Goal: Task Accomplishment & Management: Manage account settings

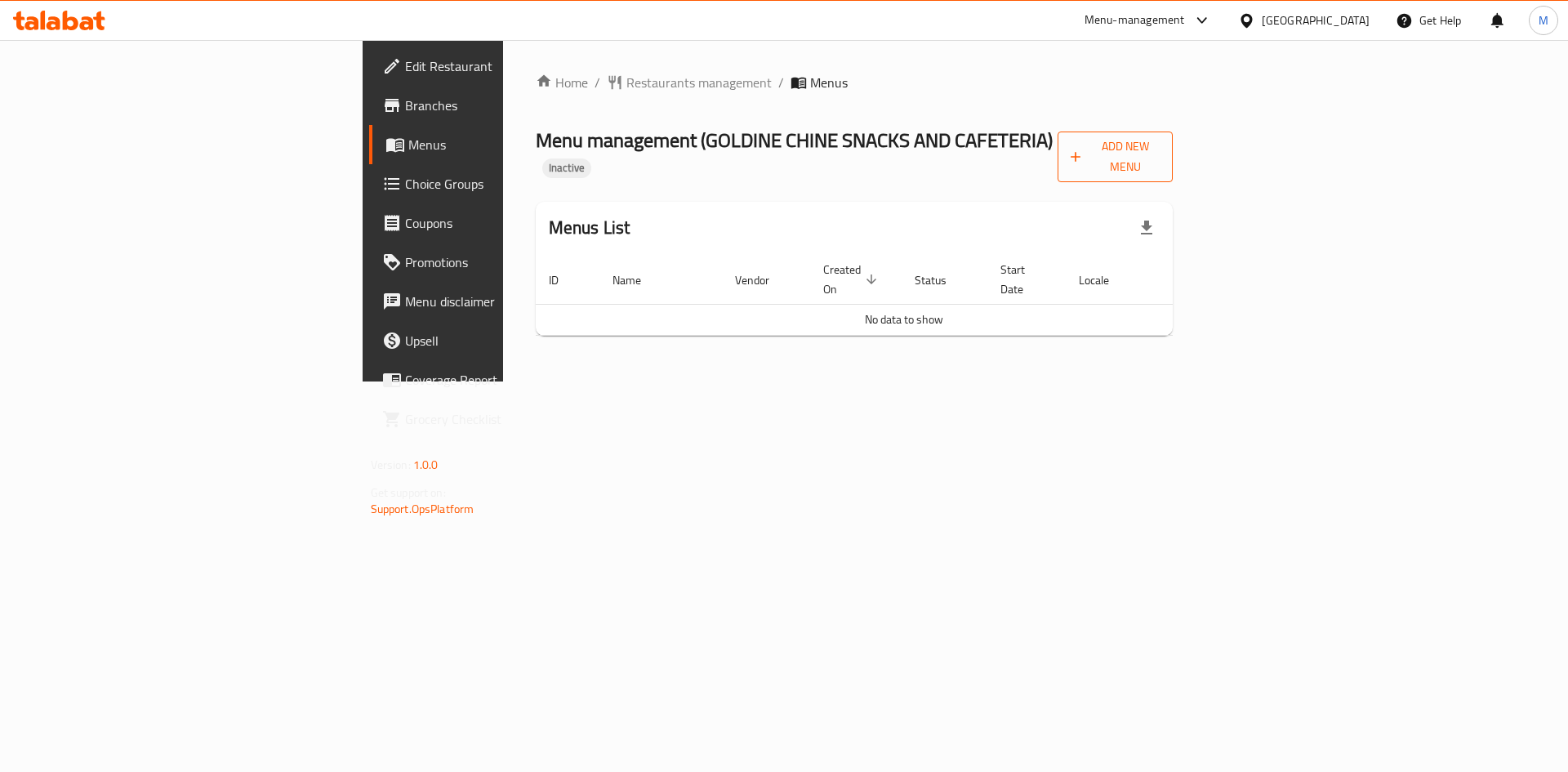
click at [1160, 152] on span "Add New Menu" at bounding box center [1115, 157] width 89 height 41
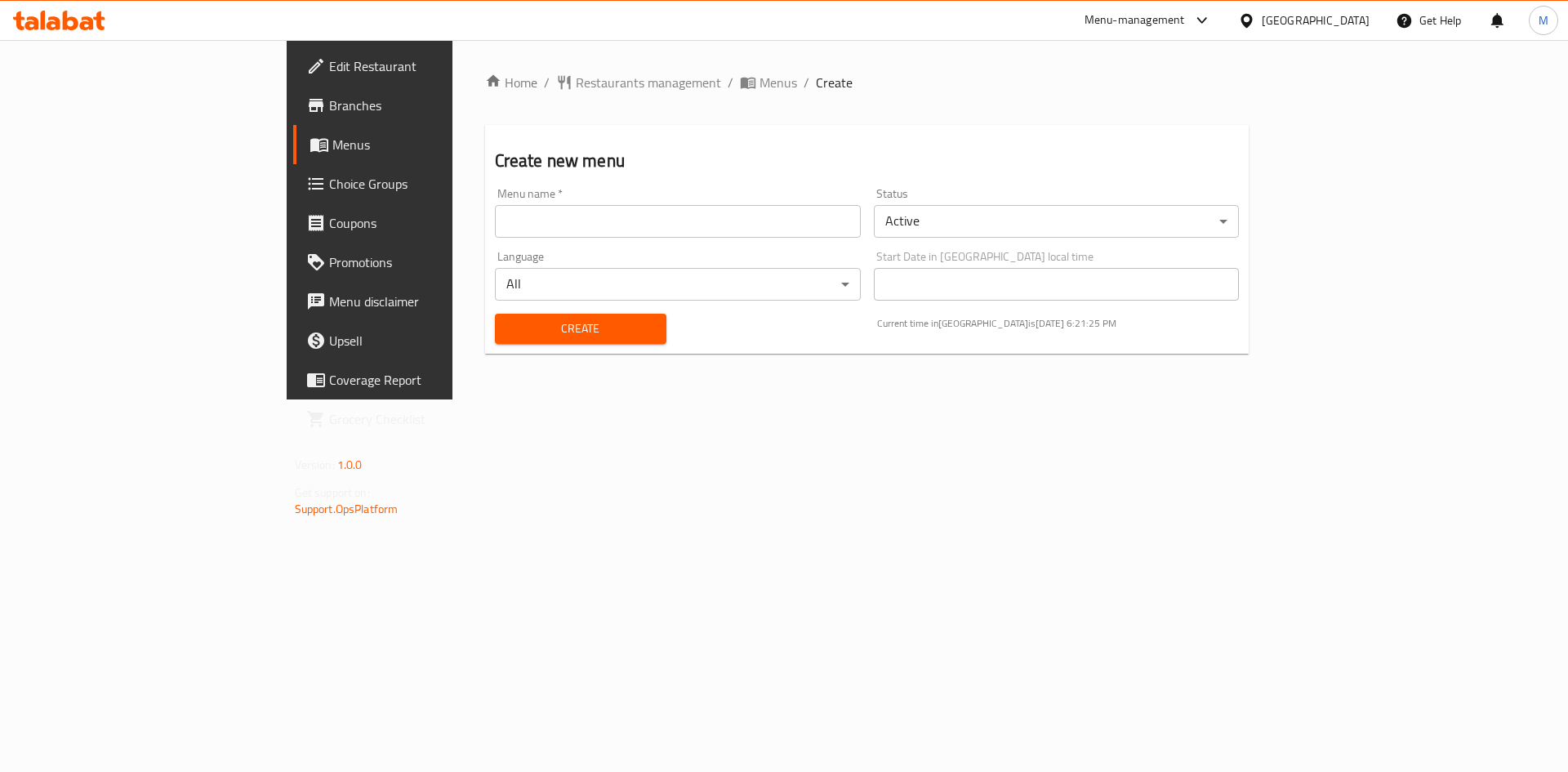
click at [628, 193] on div "Menu name   * Menu name *" at bounding box center [677, 213] width 366 height 49
drag, startPoint x: 617, startPoint y: 230, endPoint x: 606, endPoint y: 230, distance: 11.0
click at [617, 230] on input "text" at bounding box center [677, 221] width 366 height 33
click at [564, 226] on input "text" at bounding box center [677, 221] width 366 height 33
type input "new"
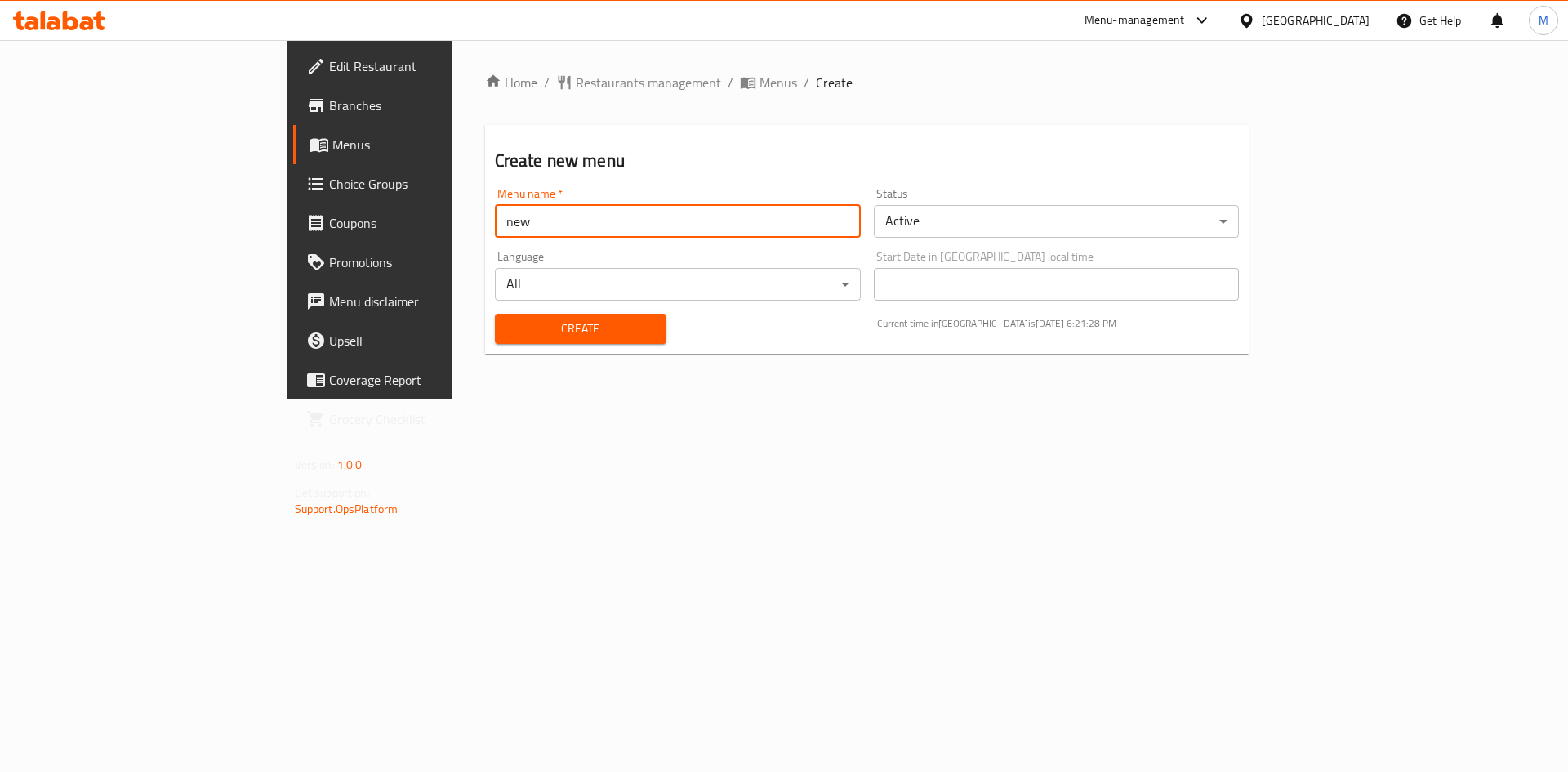
drag, startPoint x: 674, startPoint y: 158, endPoint x: 674, endPoint y: 169, distance: 11.0
click at [674, 161] on h2 "Create new menu" at bounding box center [867, 161] width 745 height 25
click at [548, 335] on span "Create" at bounding box center [580, 328] width 146 height 20
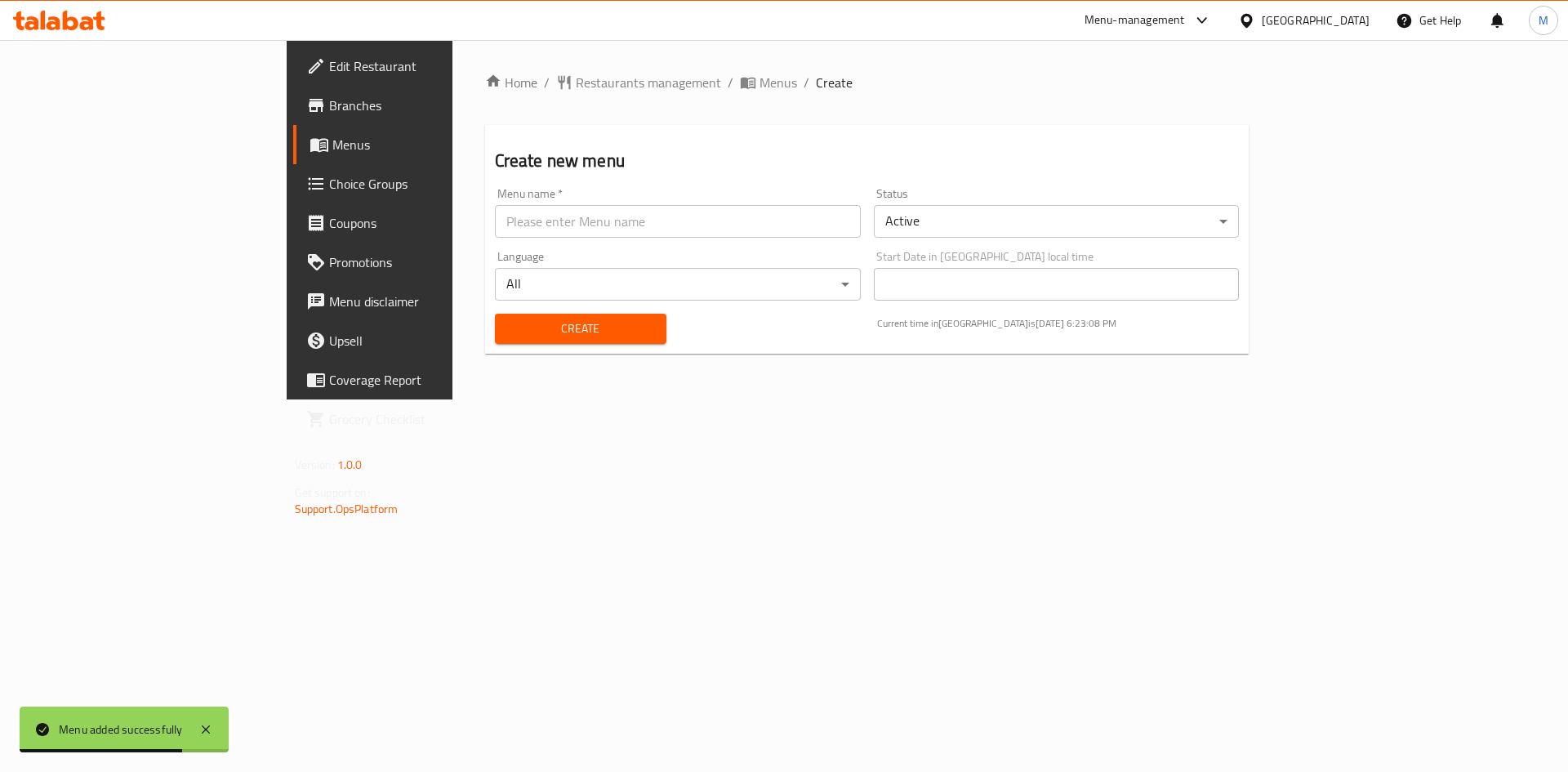
click at [572, 70] on div "Home / Restaurants management / Menus / Create Create new menu Menu name   * Me…" at bounding box center [867, 219] width 830 height 359
click at [759, 77] on span "Menus" at bounding box center [778, 82] width 38 height 19
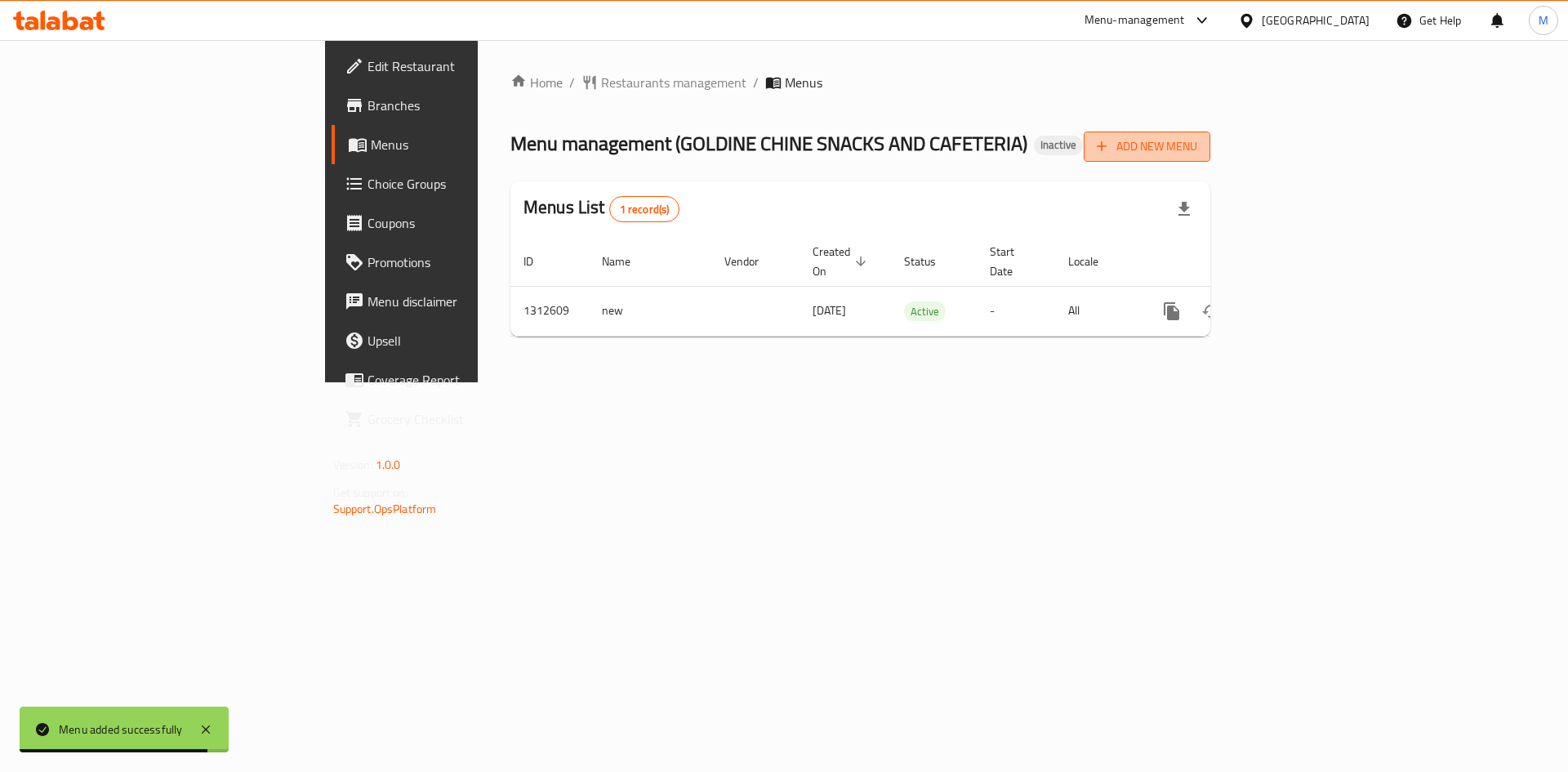
click at [1198, 140] on span "Add New Menu" at bounding box center [1147, 146] width 101 height 20
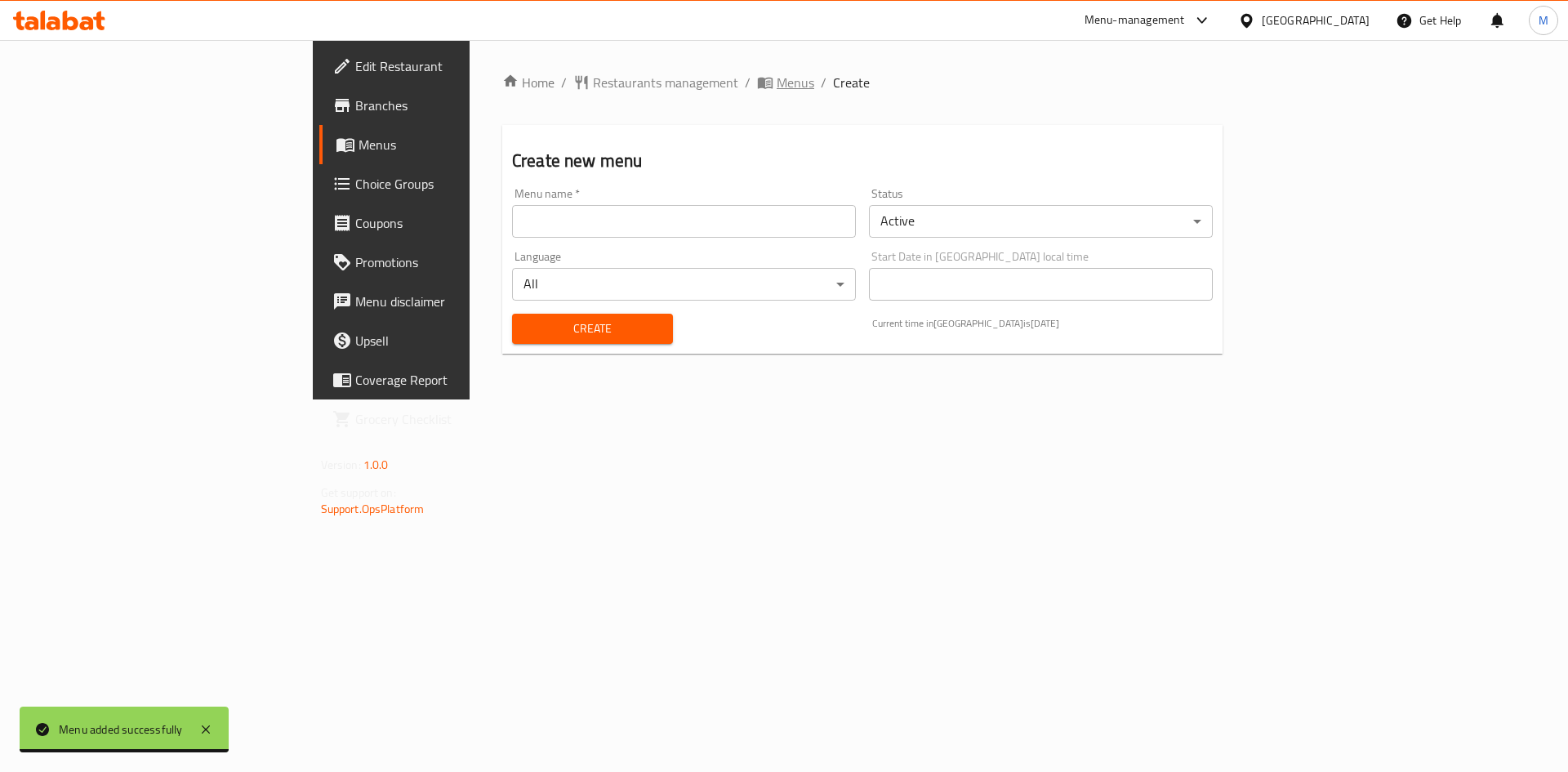
click at [777, 80] on span "Menus" at bounding box center [795, 82] width 38 height 19
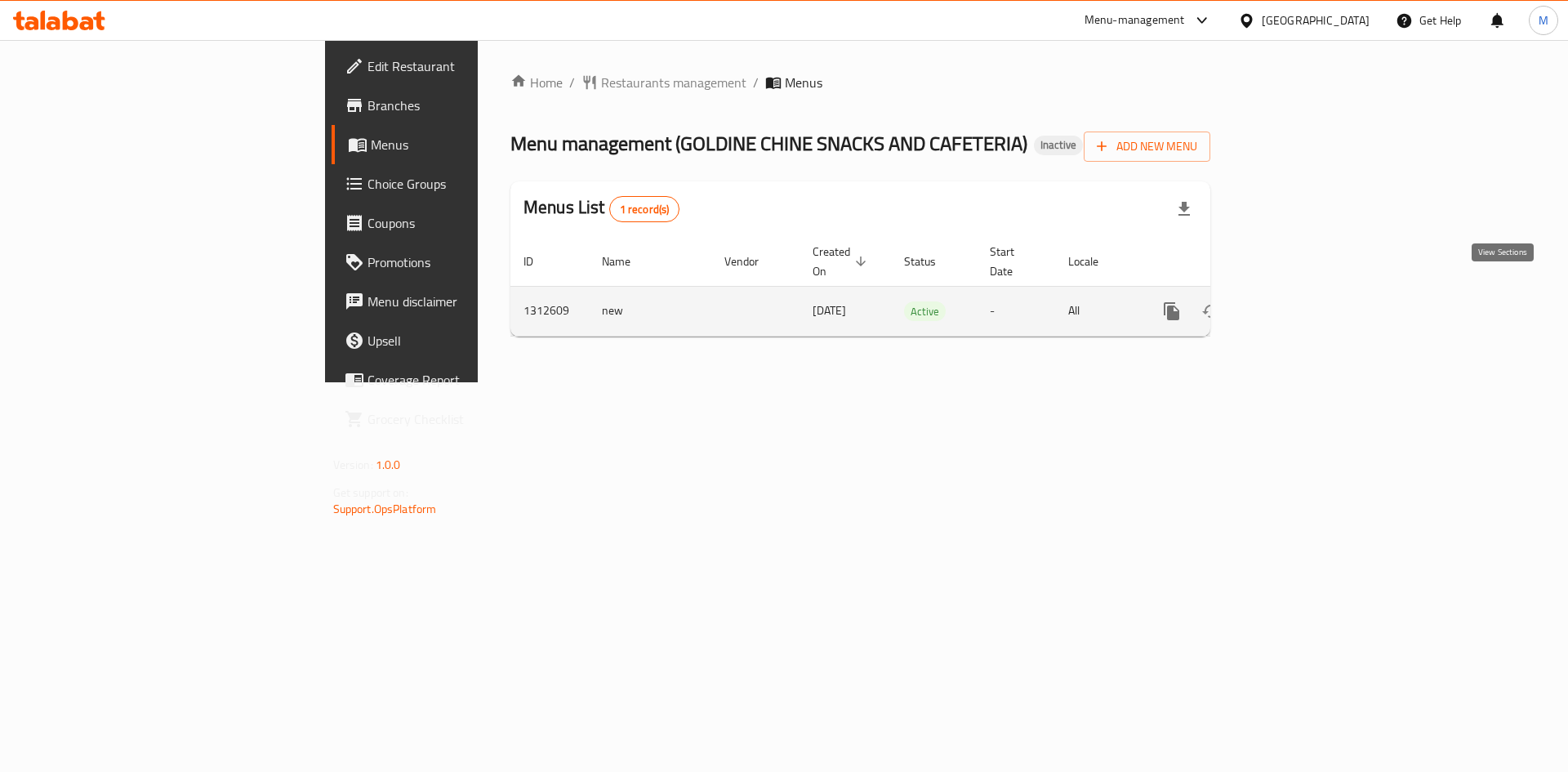
click at [1296, 304] on icon "enhanced table" at bounding box center [1289, 311] width 15 height 15
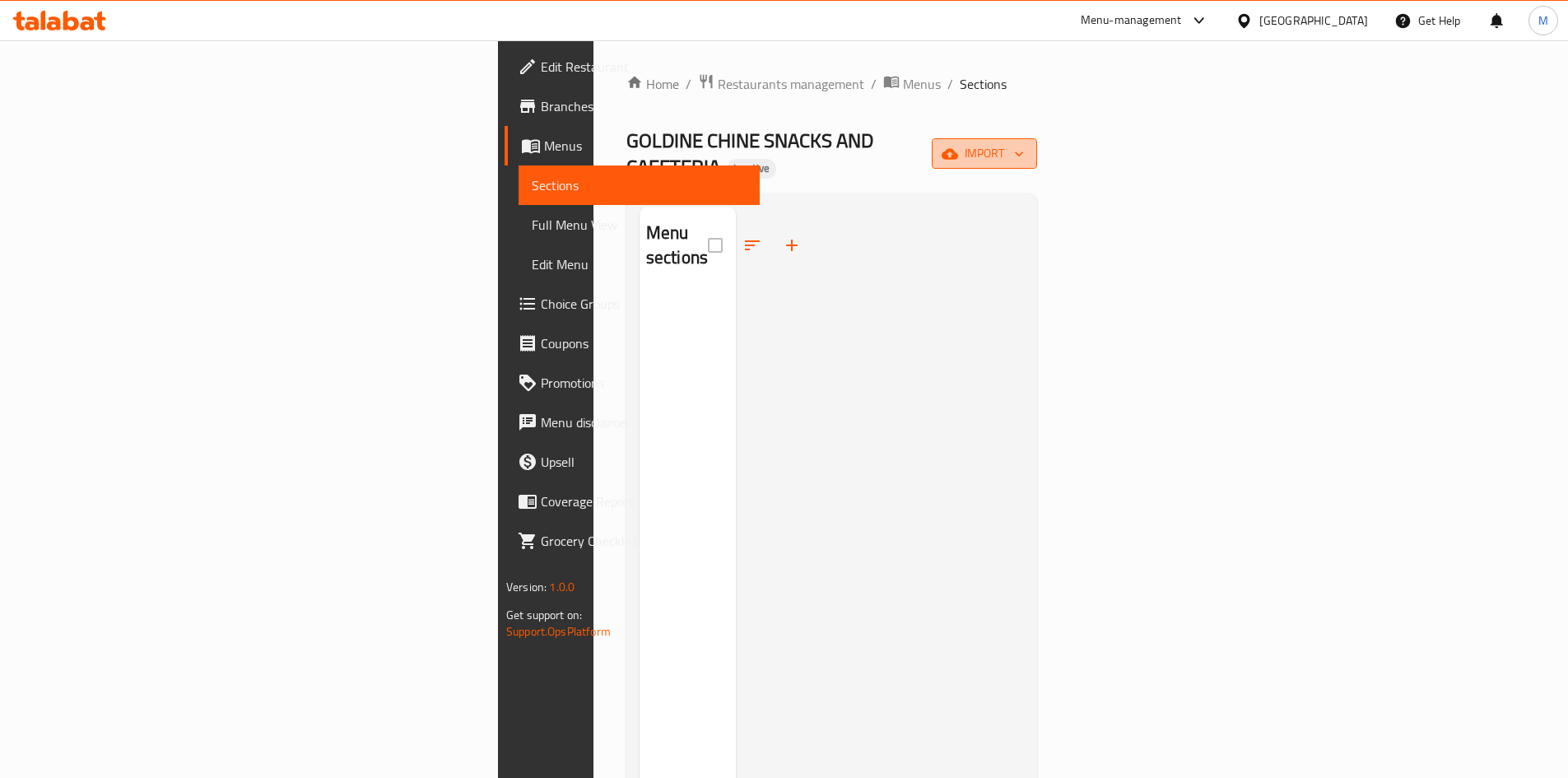
click at [958, 148] on icon "button" at bounding box center [949, 154] width 17 height 11
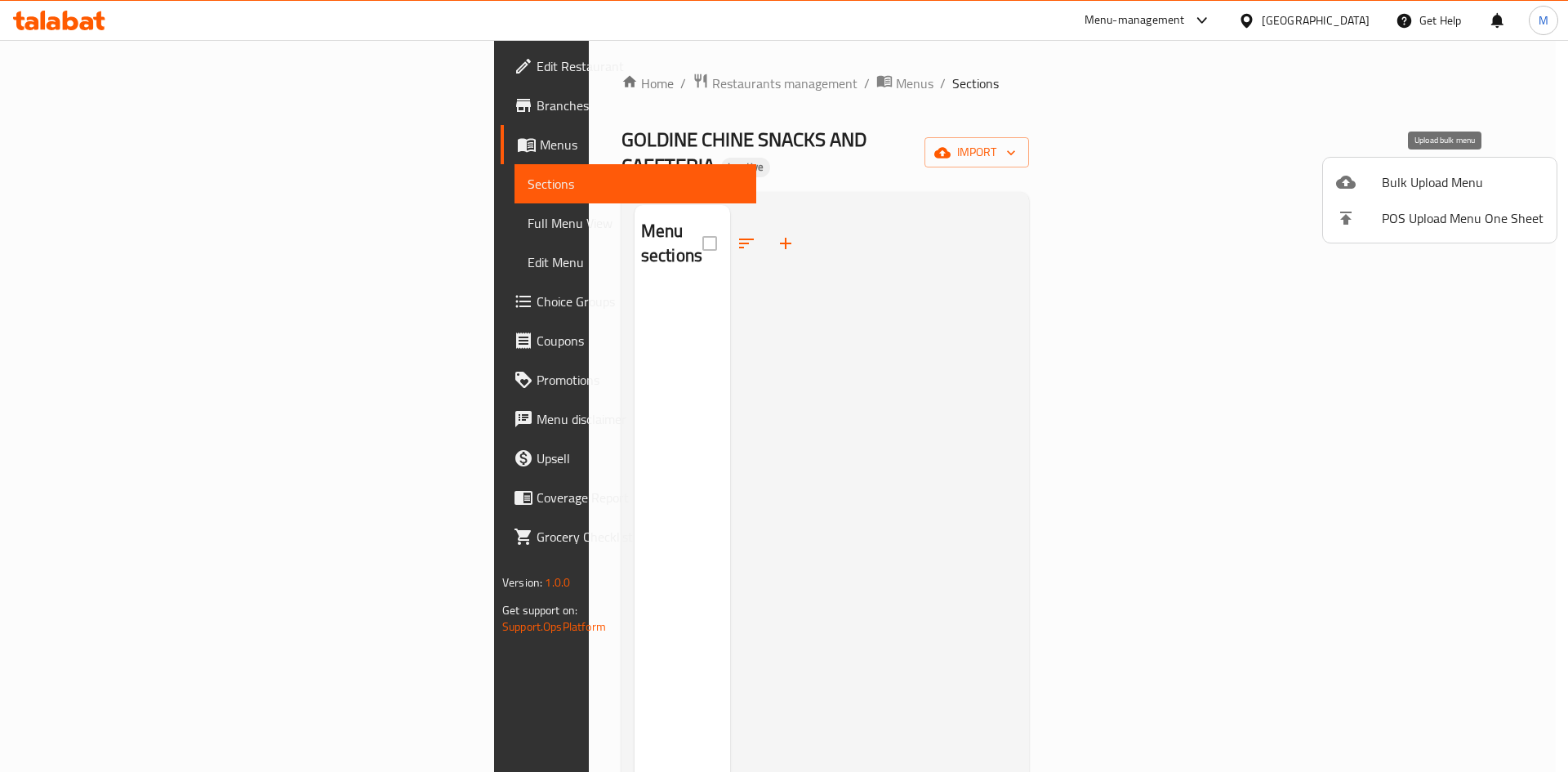
click at [1415, 180] on span "Bulk Upload Menu" at bounding box center [1462, 182] width 161 height 19
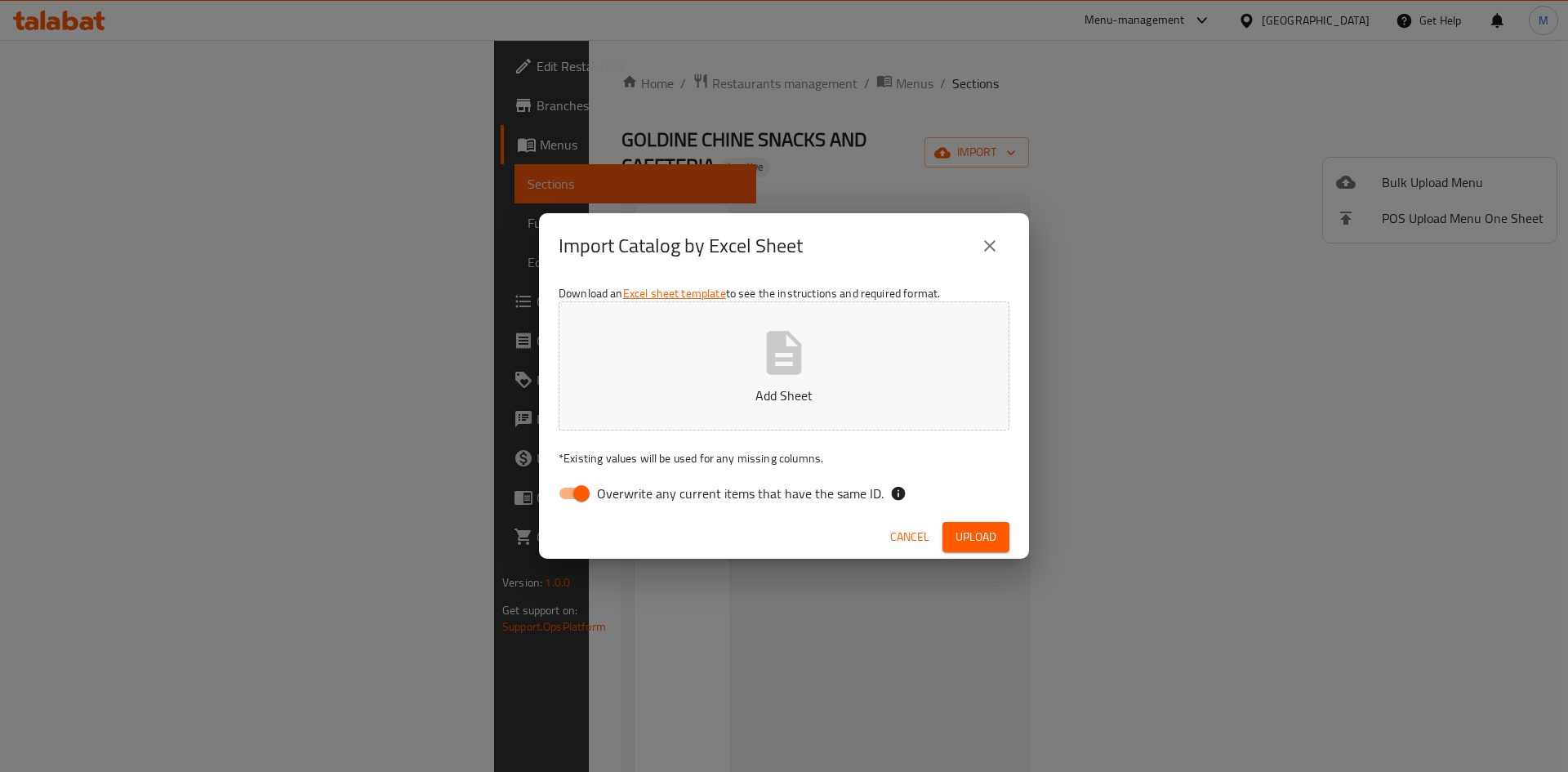
click at [966, 294] on div "Download an Excel sheet template to see the instructions and required format. A…" at bounding box center [784, 397] width 490 height 237
click at [964, 339] on button "Add Sheet" at bounding box center [783, 366] width 451 height 129
click at [790, 494] on span "Overwrite any current items that have the same ID." at bounding box center [740, 493] width 287 height 19
click at [628, 494] on input "Overwrite any current items that have the same ID." at bounding box center [582, 493] width 93 height 31
checkbox input "false"
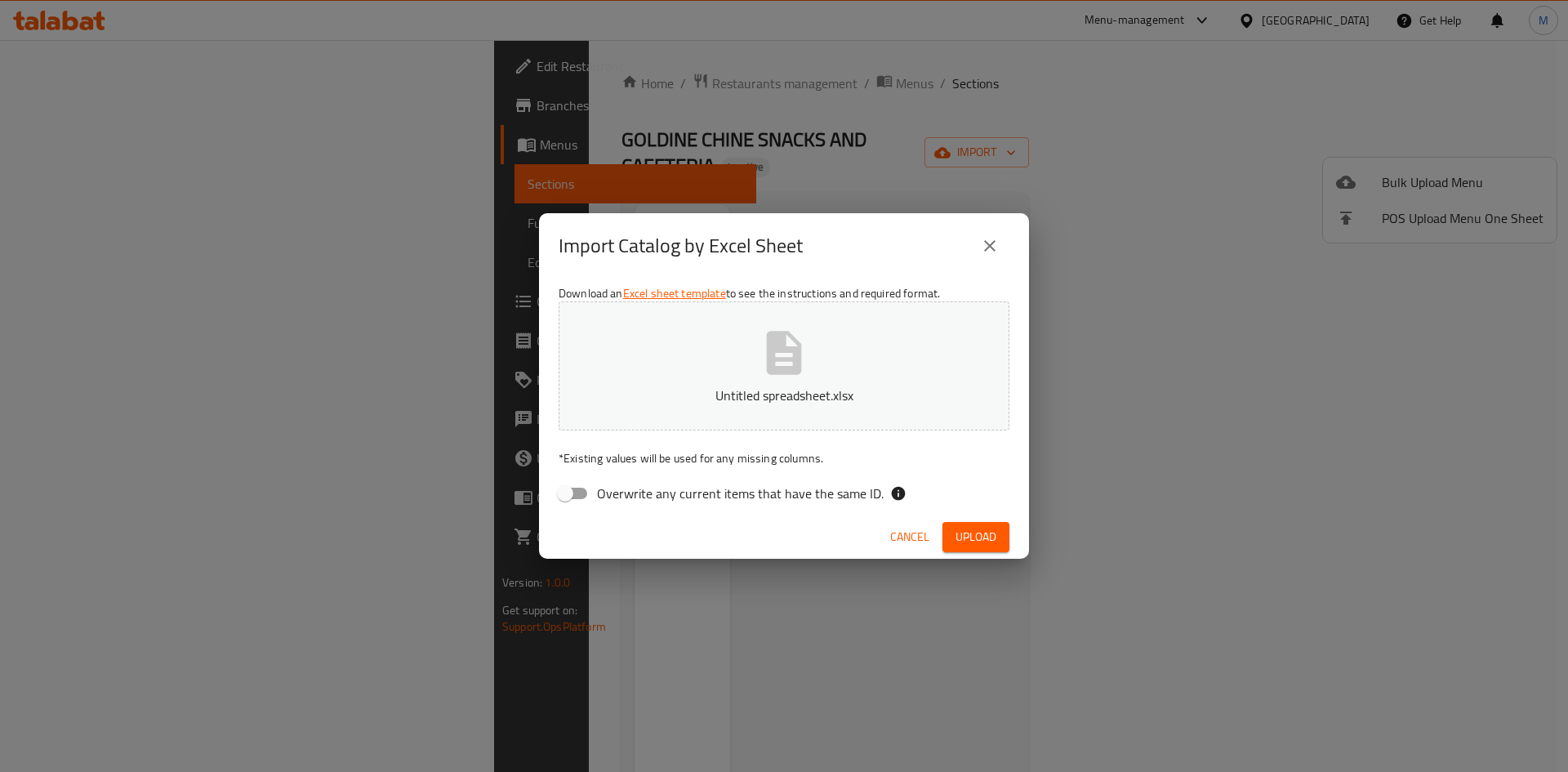
click at [982, 534] on span "Upload" at bounding box center [975, 536] width 41 height 20
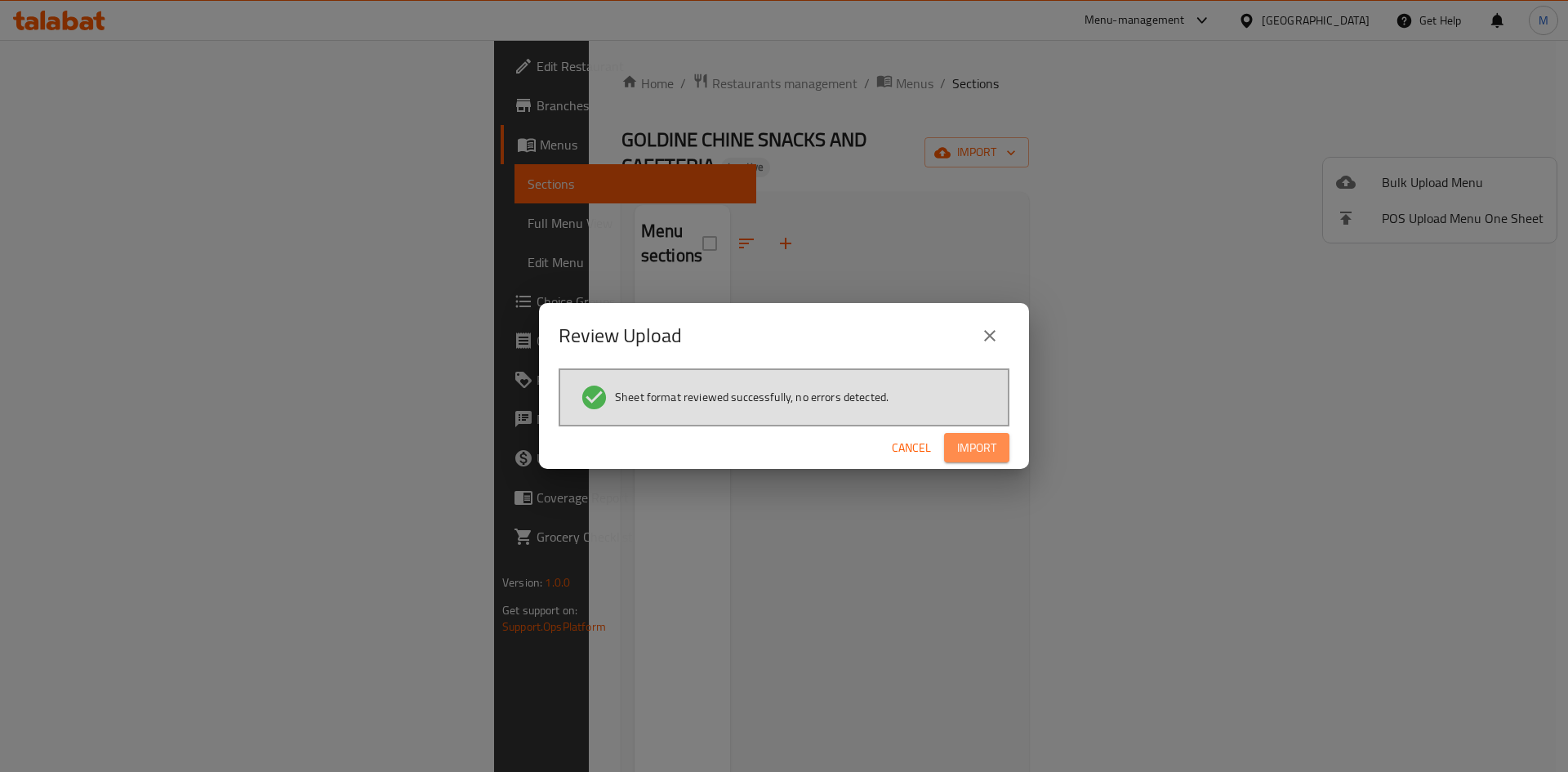
click at [967, 451] on span "Import" at bounding box center [976, 447] width 39 height 20
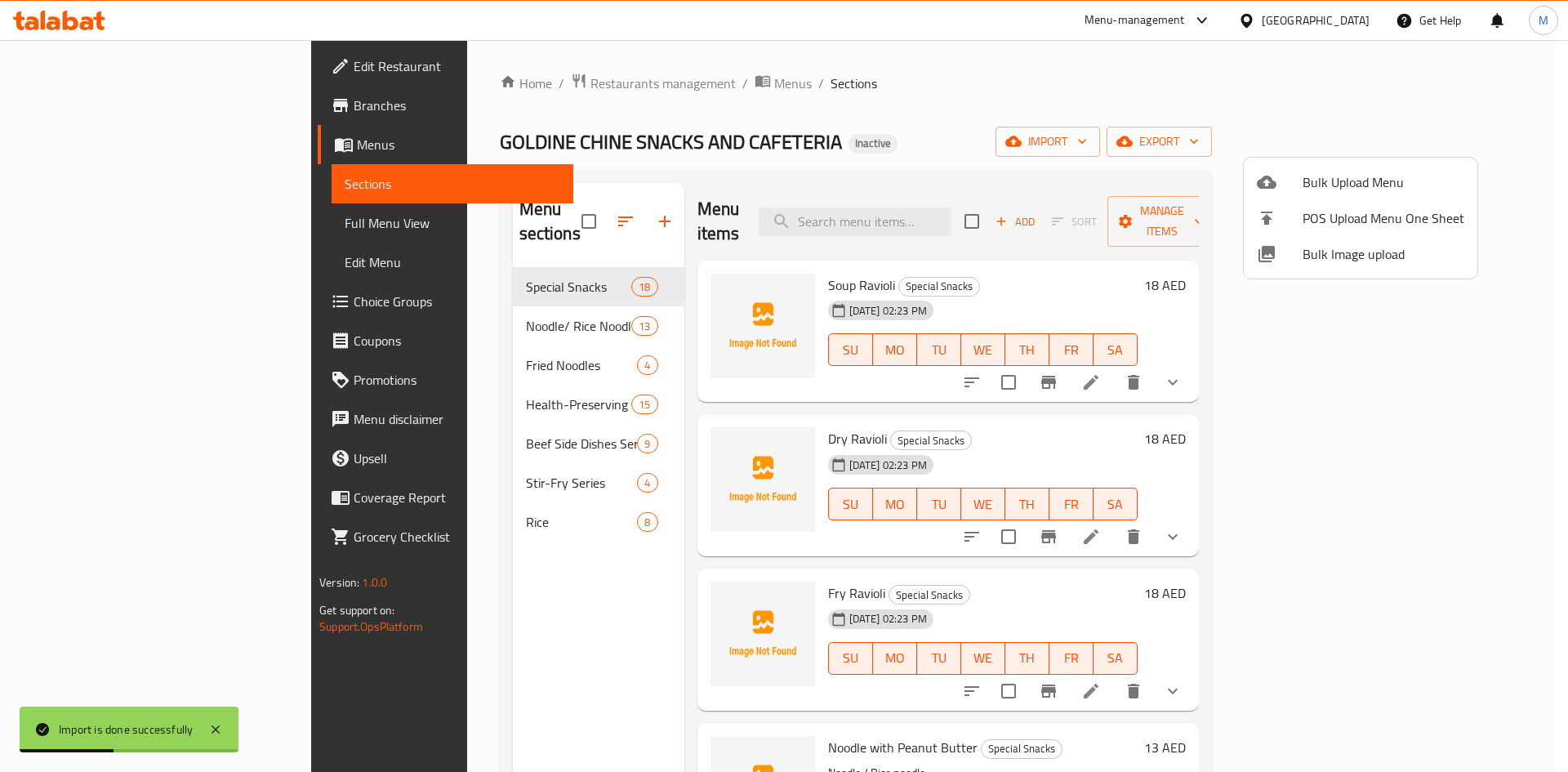
click at [106, 220] on div at bounding box center [784, 386] width 1568 height 772
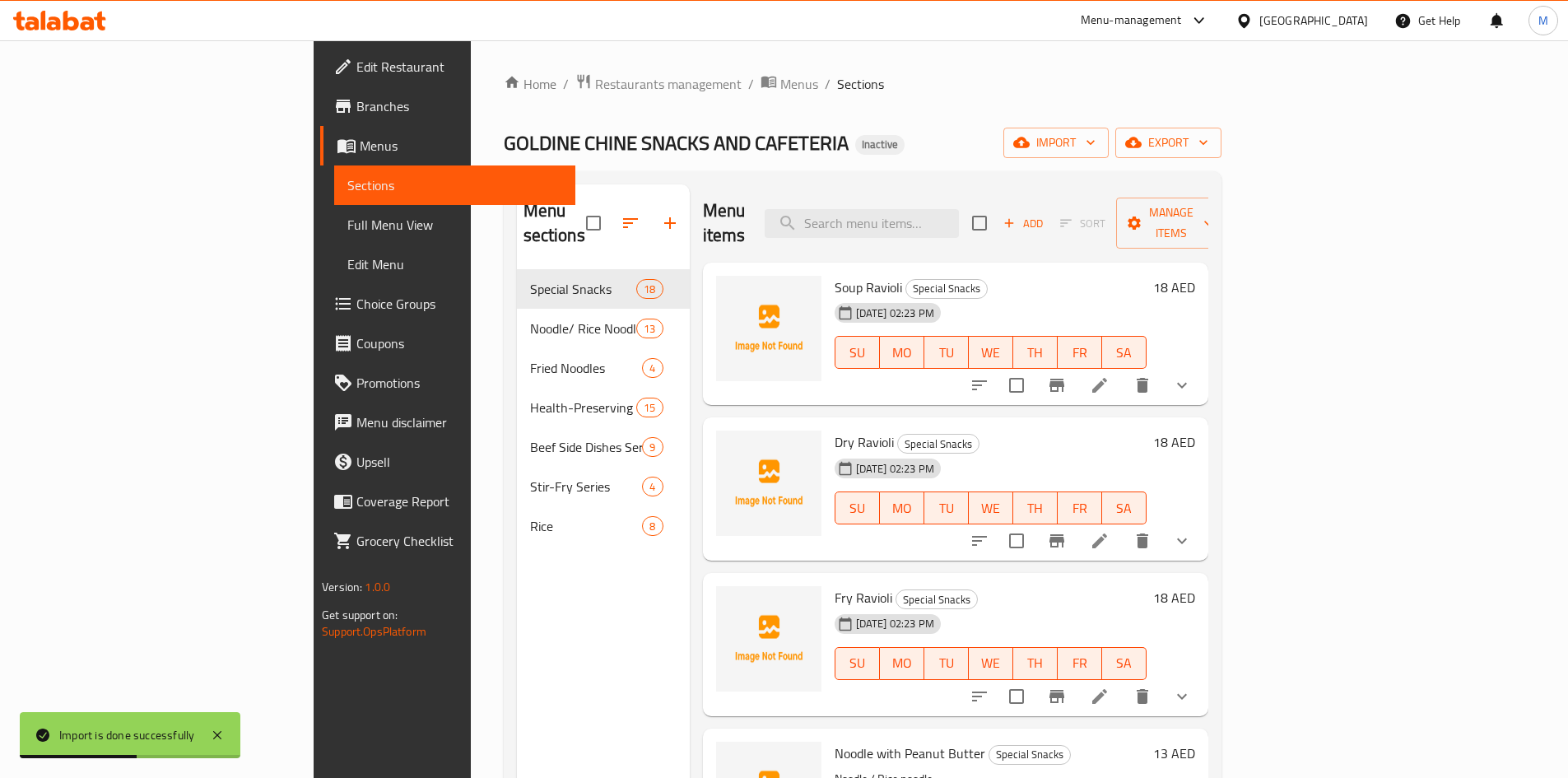
click at [348, 221] on span "Full Menu View" at bounding box center [455, 225] width 215 height 20
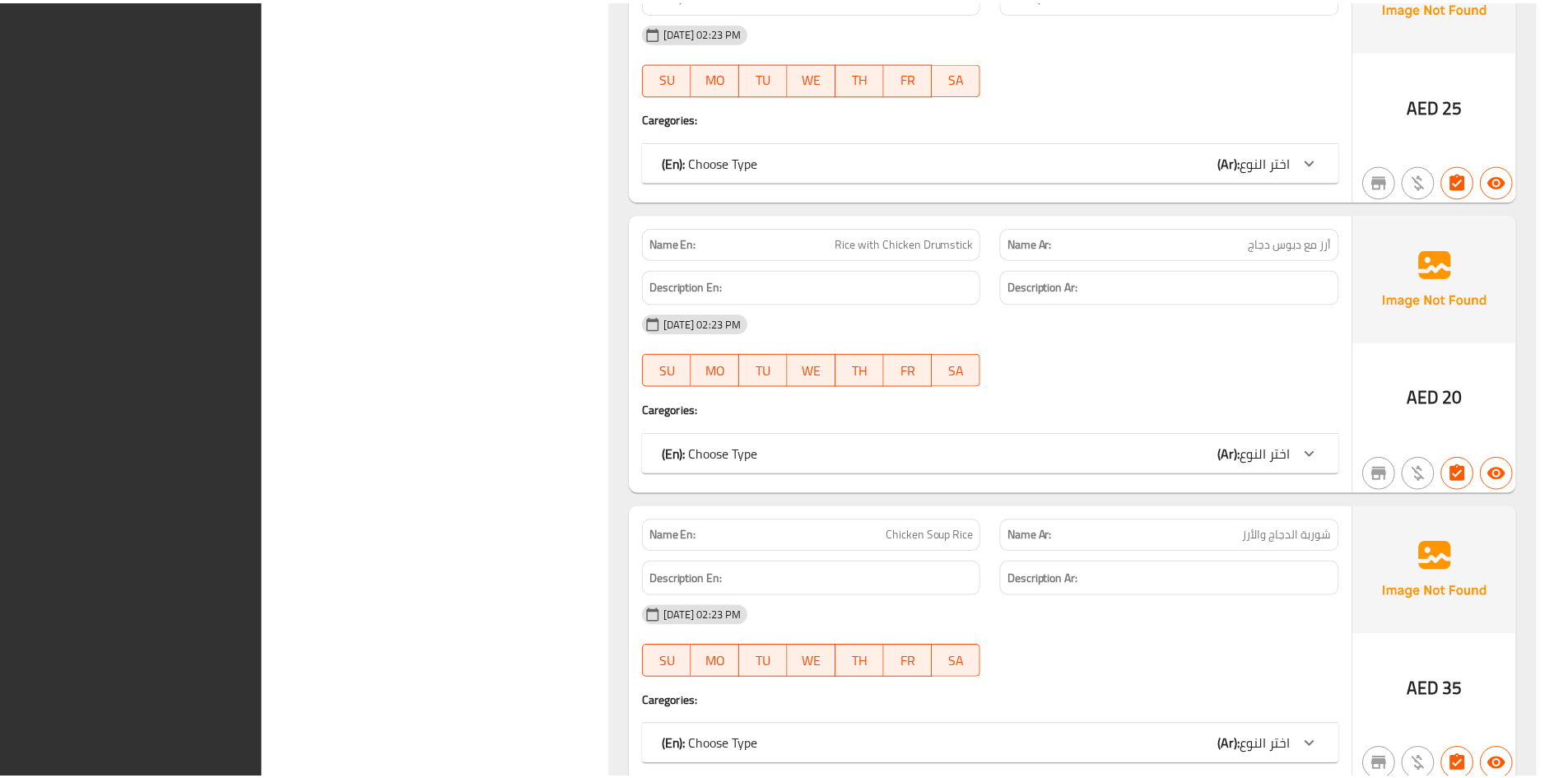
scroll to position [20580, 0]
